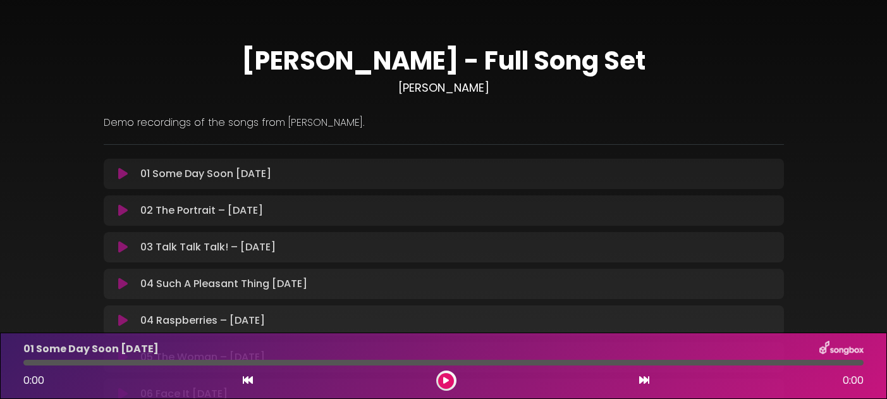
click at [445, 379] on icon at bounding box center [446, 381] width 6 height 8
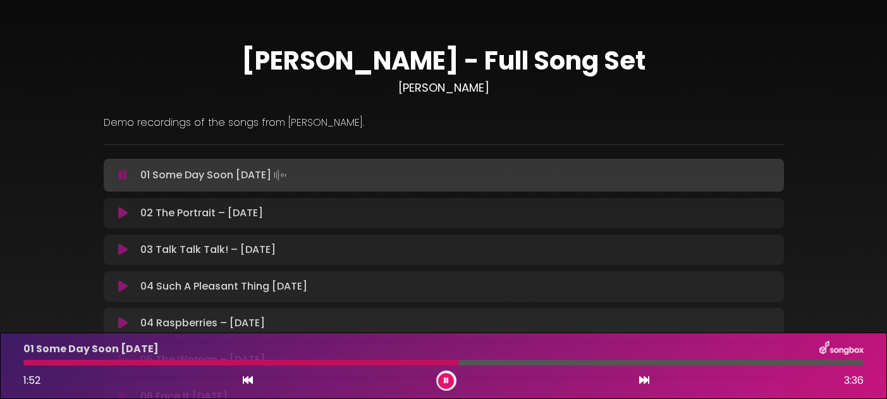
click at [188, 224] on div "02 The Portrait – [DATE] Loading Track... Name" at bounding box center [444, 213] width 680 height 30
click at [445, 381] on icon at bounding box center [446, 381] width 5 height 8
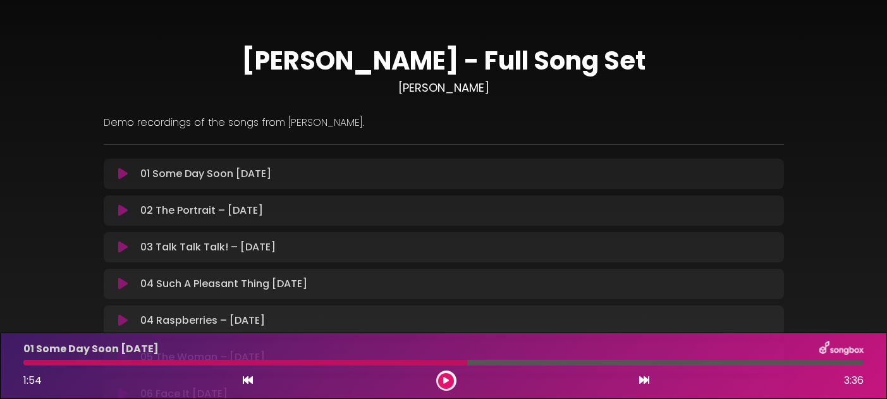
click at [121, 211] on icon at bounding box center [122, 210] width 9 height 13
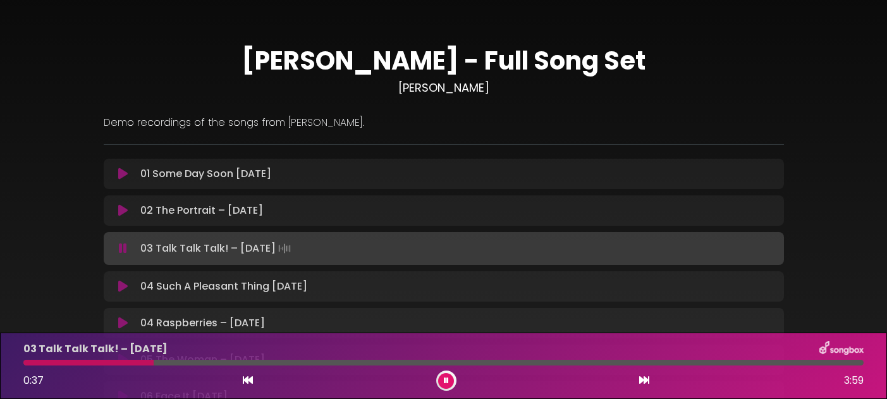
click at [123, 248] on icon at bounding box center [123, 248] width 8 height 13
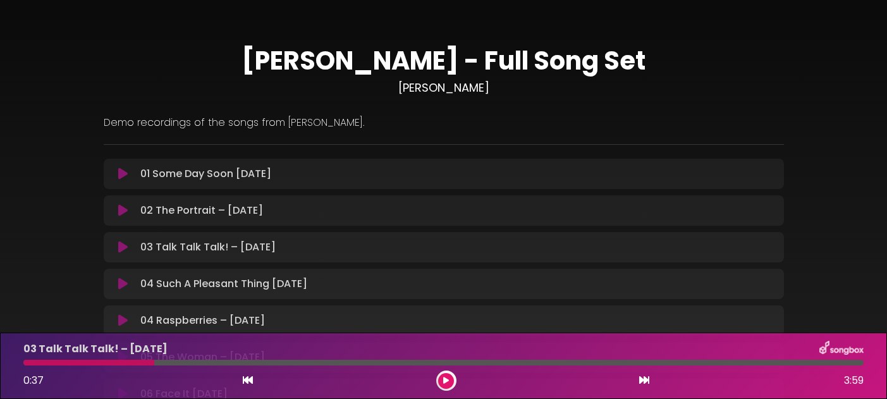
click at [450, 379] on button at bounding box center [446, 381] width 16 height 16
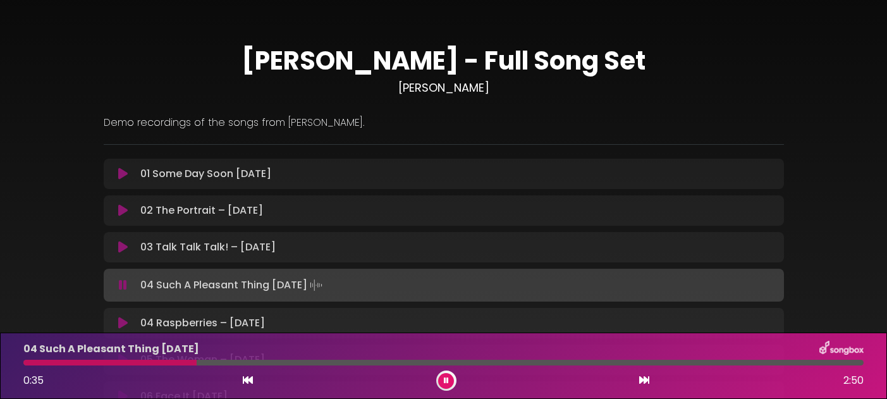
click at [446, 381] on icon at bounding box center [446, 381] width 5 height 8
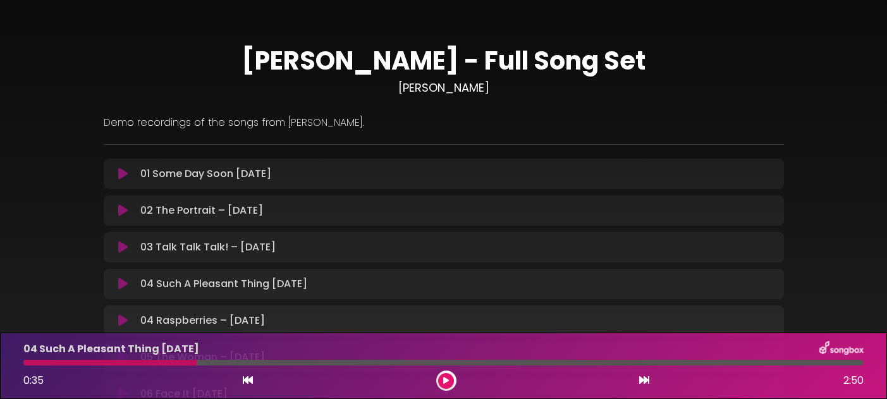
click at [443, 380] on icon at bounding box center [446, 381] width 6 height 8
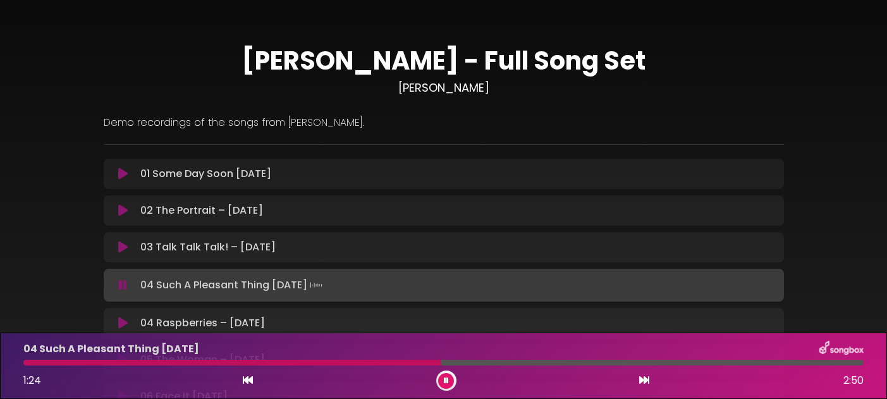
click at [452, 378] on button at bounding box center [446, 381] width 16 height 16
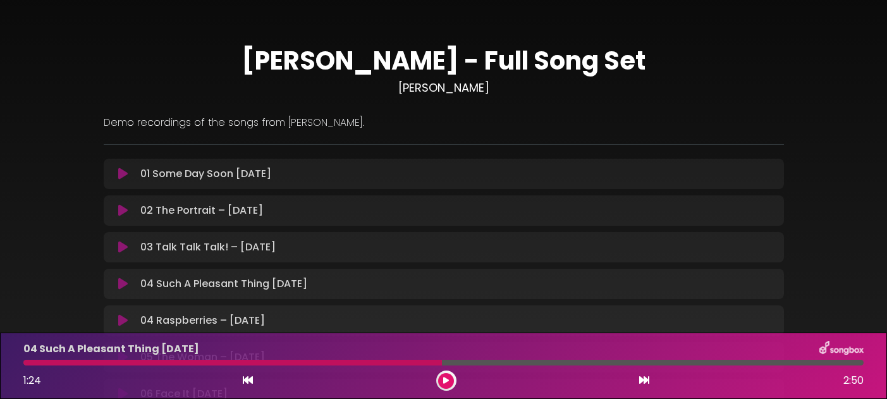
click at [441, 380] on button at bounding box center [446, 381] width 16 height 16
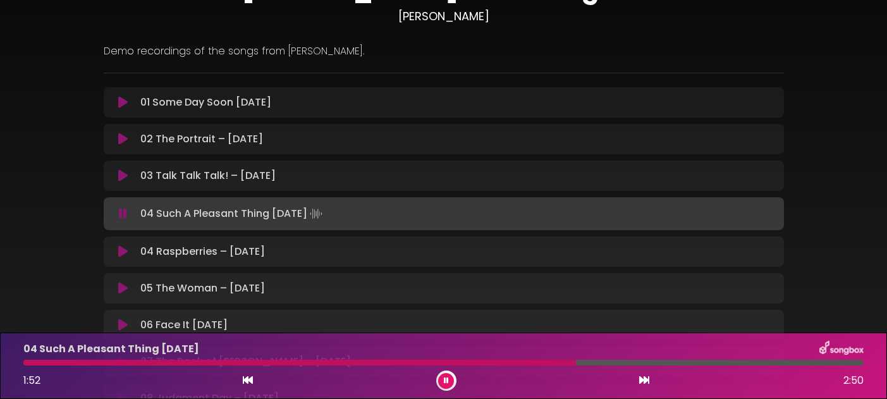
scroll to position [73, 0]
click at [223, 251] on p "04 Raspberries – [DATE] Loading Track..." at bounding box center [202, 250] width 125 height 15
click at [124, 248] on icon at bounding box center [122, 250] width 9 height 13
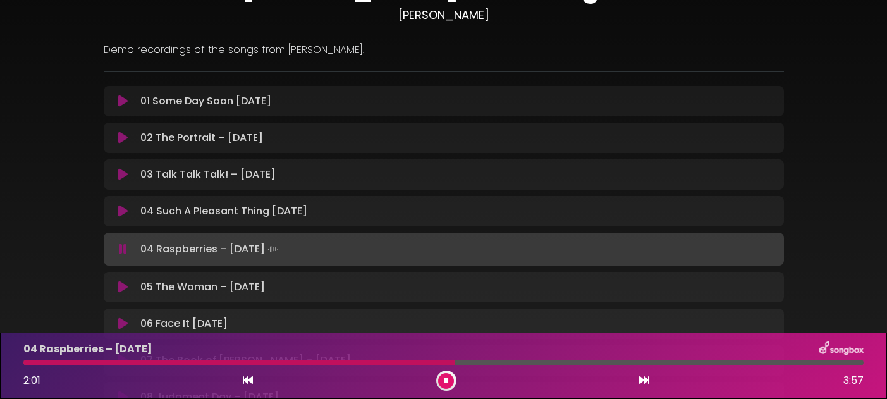
click at [229, 296] on div "05 The Woman – [DATE] Loading Track... Name" at bounding box center [444, 287] width 680 height 30
click at [156, 292] on p "05 The Woman – [DATE] Loading Track..." at bounding box center [202, 287] width 125 height 15
click at [123, 288] on icon at bounding box center [122, 287] width 9 height 13
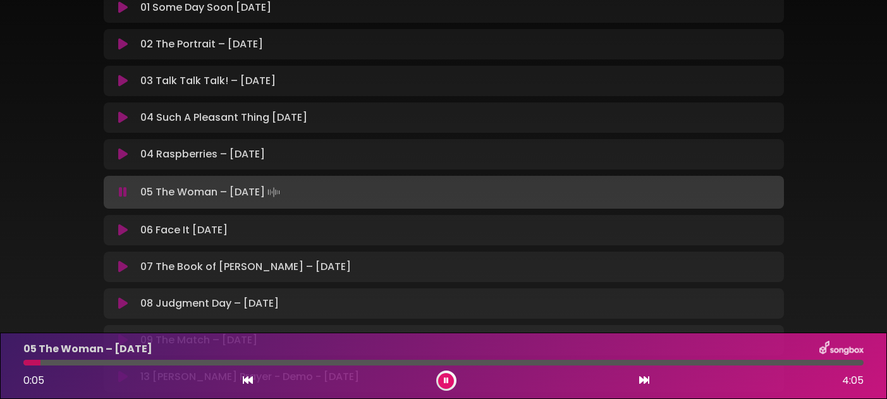
scroll to position [162, 0]
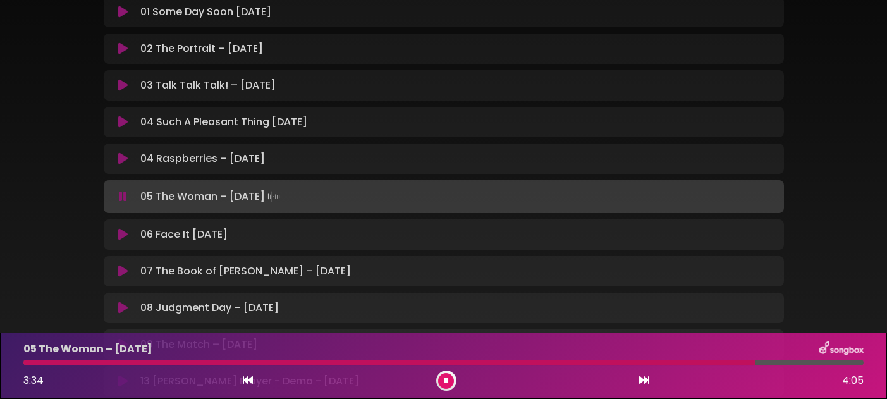
click at [121, 235] on icon at bounding box center [122, 234] width 9 height 13
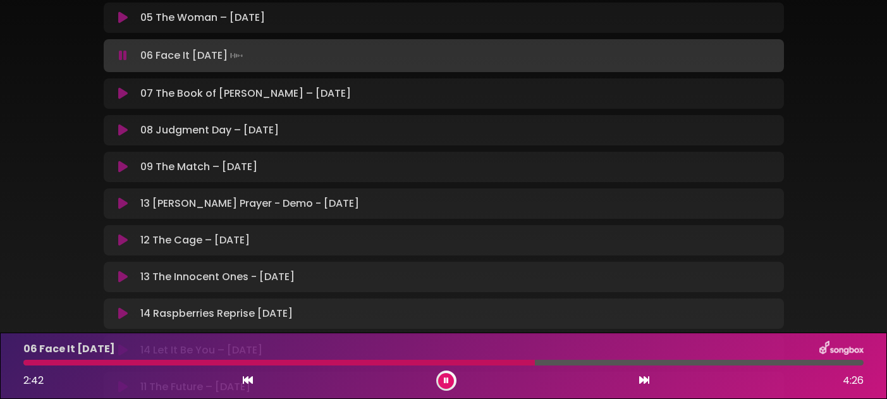
scroll to position [338, 0]
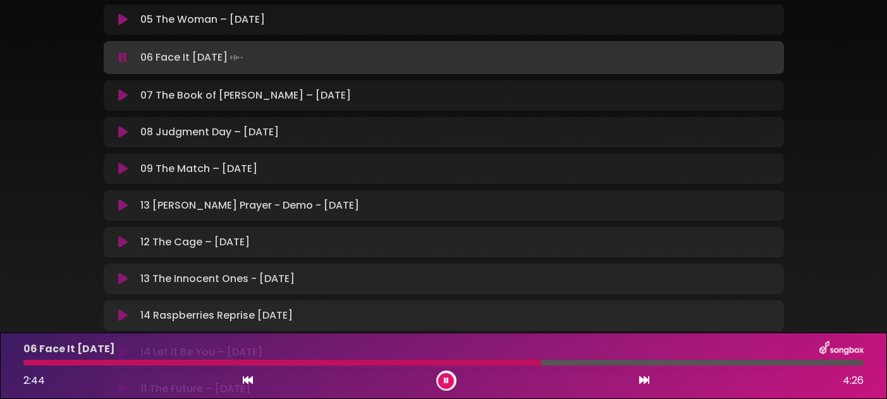
click at [125, 241] on icon at bounding box center [122, 242] width 9 height 13
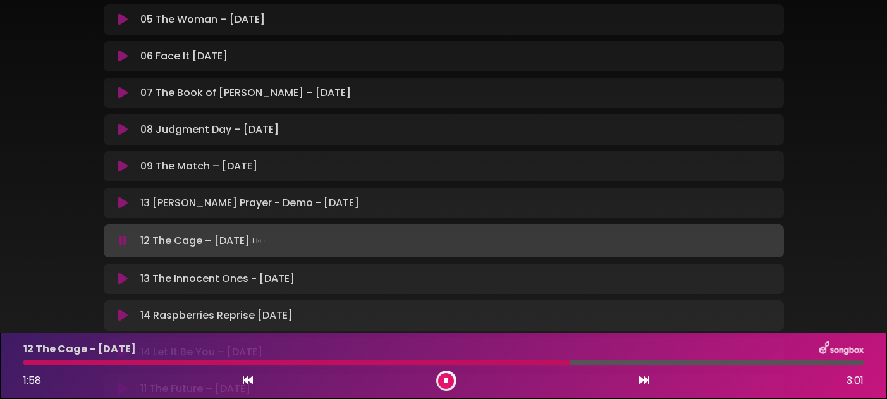
click at [215, 95] on p "07 The Book of [PERSON_NAME] – [DATE] Loading Track..." at bounding box center [245, 92] width 211 height 15
click at [181, 90] on p "07 The Book of [PERSON_NAME] – [DATE] Loading Track..." at bounding box center [245, 92] width 211 height 15
click at [125, 94] on icon at bounding box center [122, 93] width 9 height 13
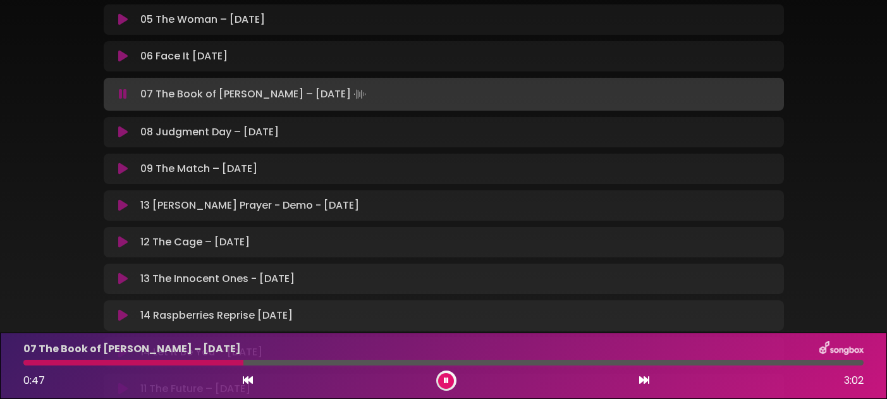
click at [123, 132] on icon at bounding box center [122, 132] width 9 height 13
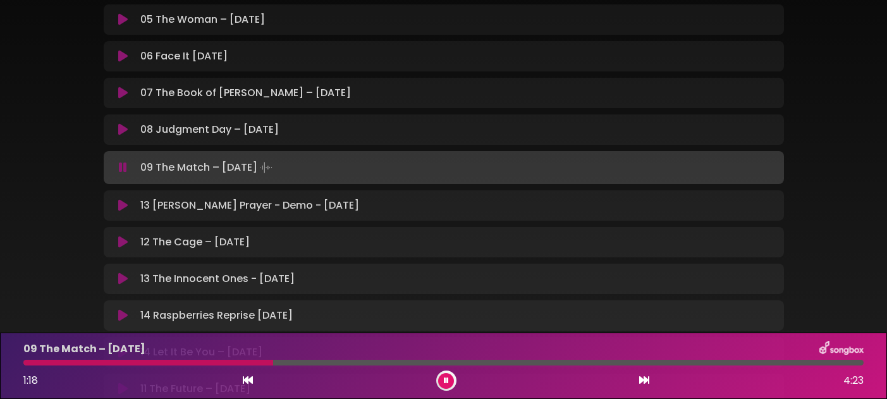
click at [450, 378] on button at bounding box center [446, 381] width 16 height 16
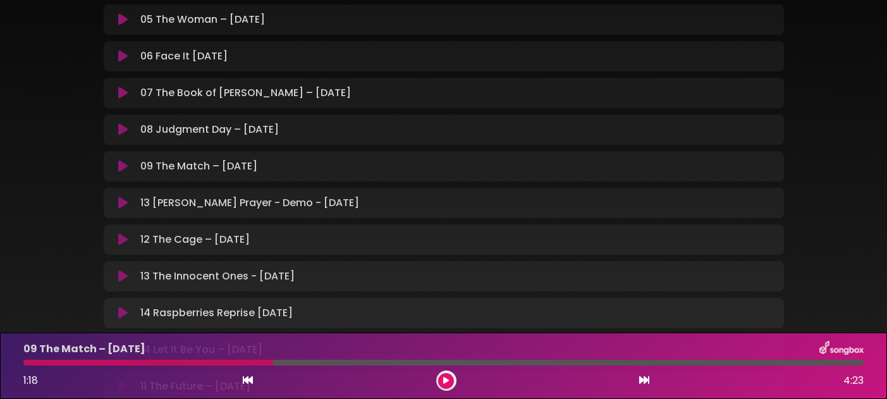
click at [445, 378] on icon at bounding box center [446, 381] width 6 height 8
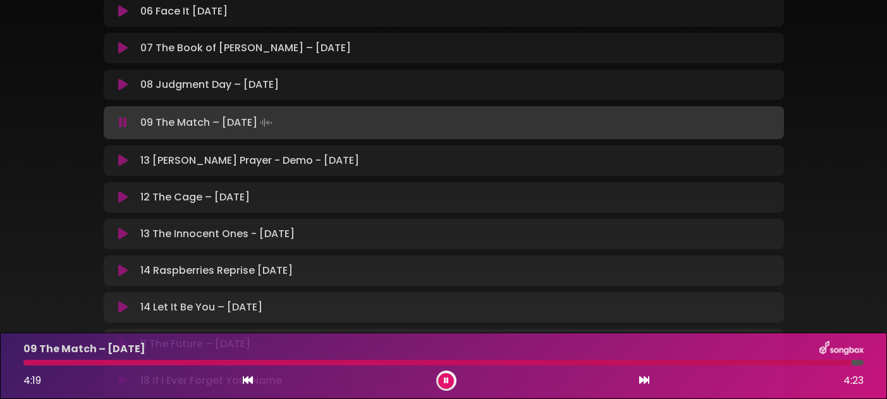
scroll to position [393, 0]
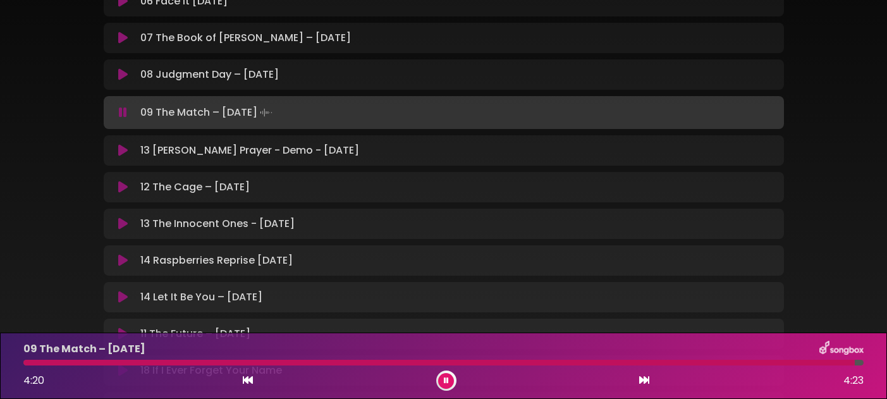
click at [123, 224] on icon at bounding box center [122, 224] width 9 height 13
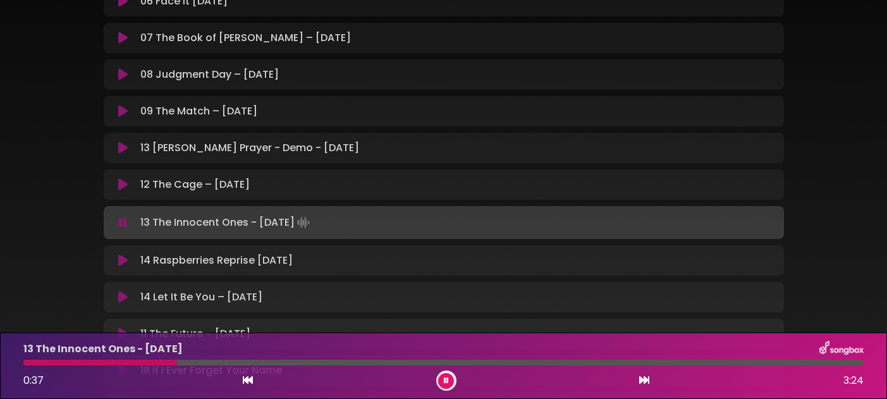
click at [446, 384] on button at bounding box center [446, 381] width 16 height 16
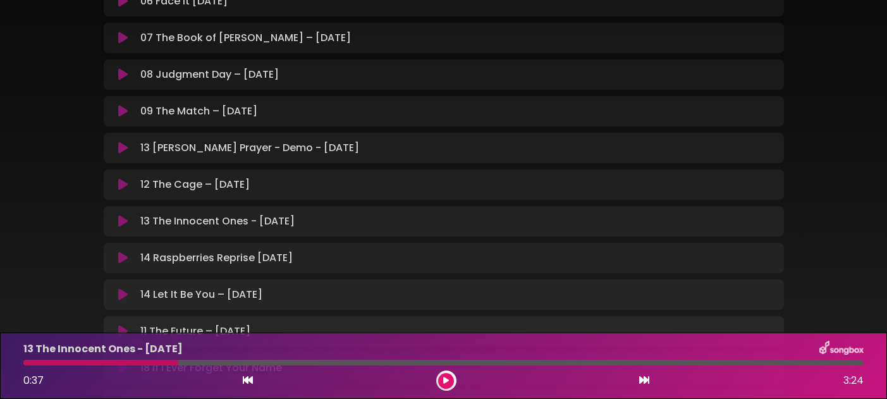
click at [450, 378] on button at bounding box center [446, 381] width 16 height 16
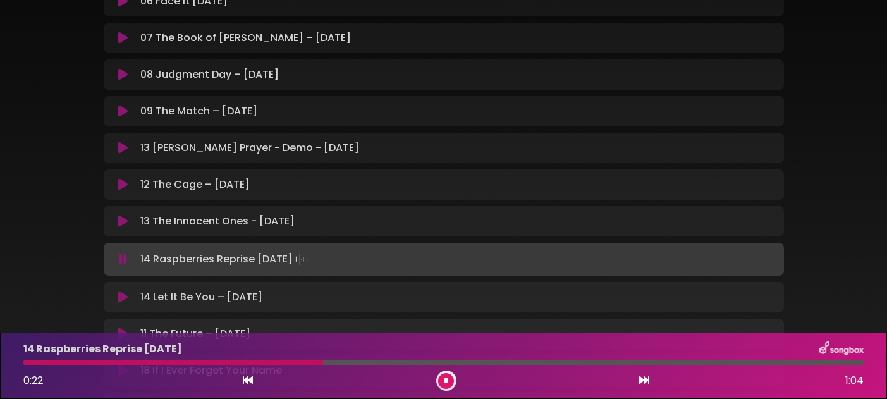
click at [446, 379] on icon at bounding box center [446, 381] width 5 height 8
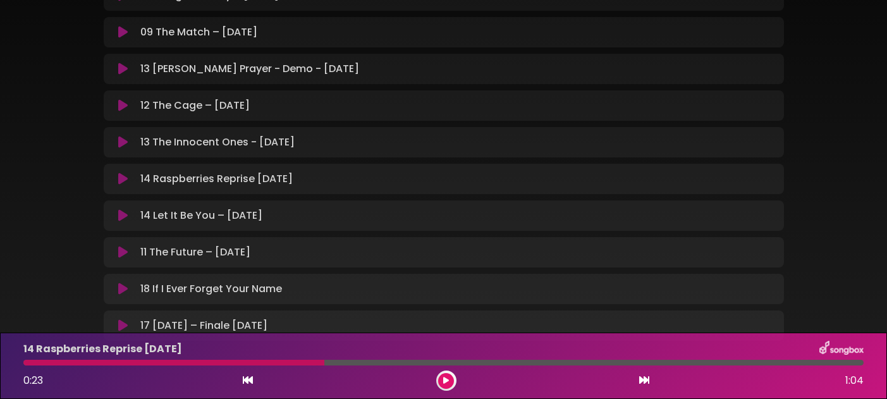
scroll to position [472, 0]
click at [122, 252] on icon at bounding box center [122, 251] width 9 height 13
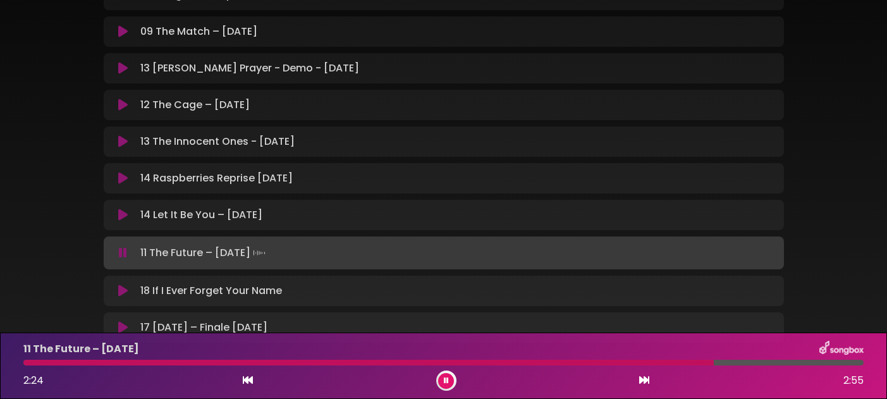
click at [449, 379] on button at bounding box center [446, 381] width 16 height 16
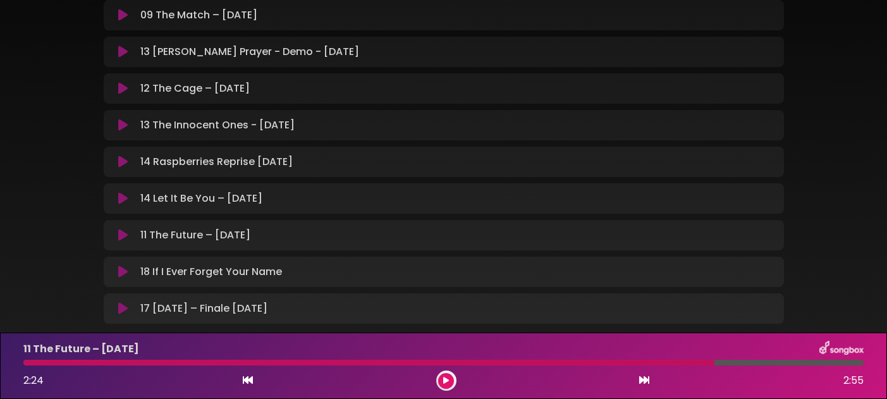
scroll to position [488, 0]
click at [127, 197] on icon at bounding box center [122, 199] width 9 height 13
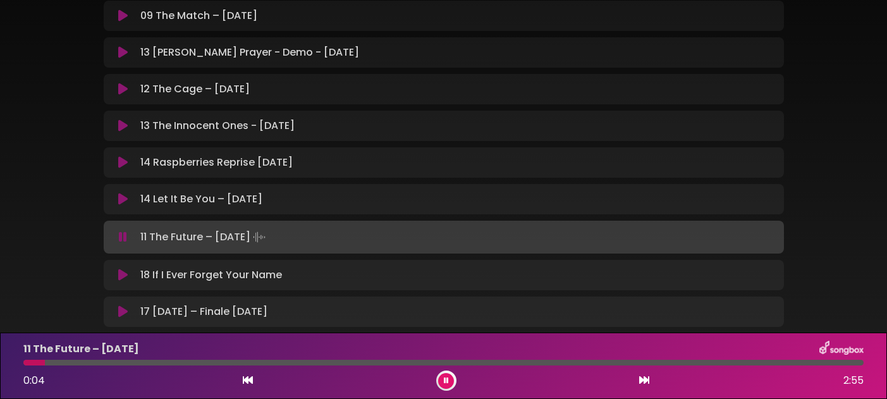
click at [445, 381] on icon at bounding box center [446, 381] width 5 height 8
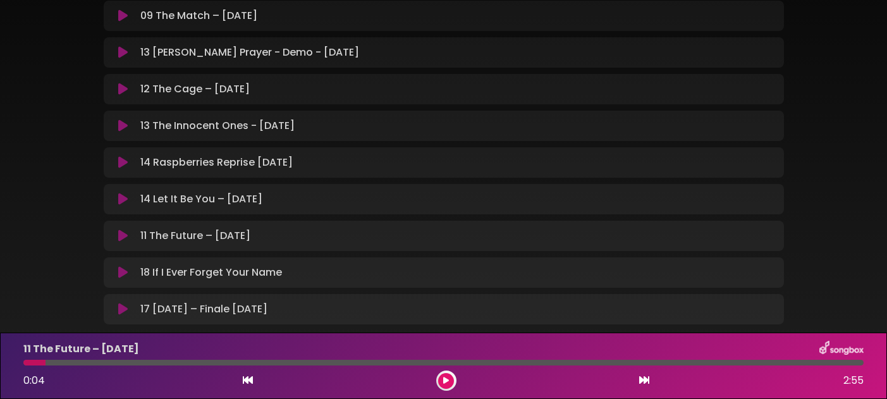
click at [119, 274] on icon at bounding box center [122, 272] width 9 height 13
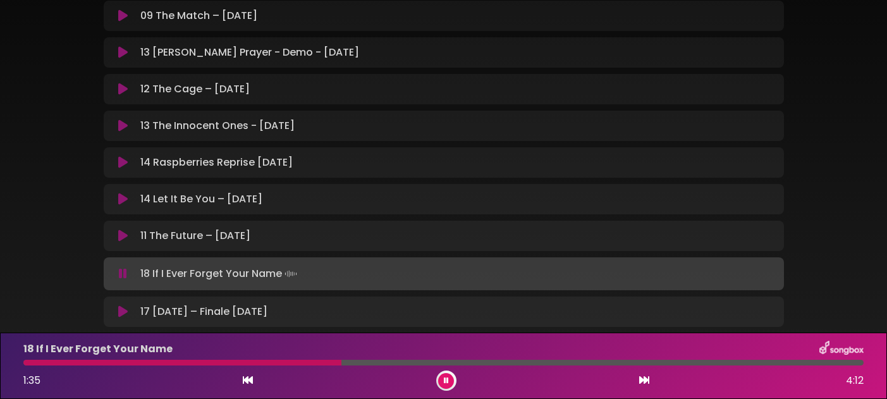
click at [123, 306] on icon at bounding box center [122, 311] width 9 height 13
